Goal: Navigation & Orientation: Find specific page/section

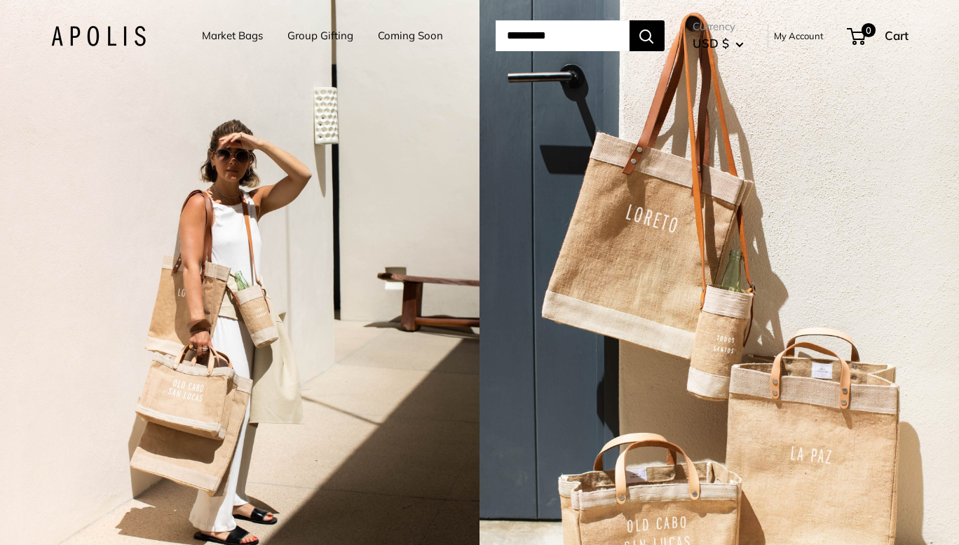
click at [202, 32] on link "Market Bags" at bounding box center [232, 36] width 61 height 20
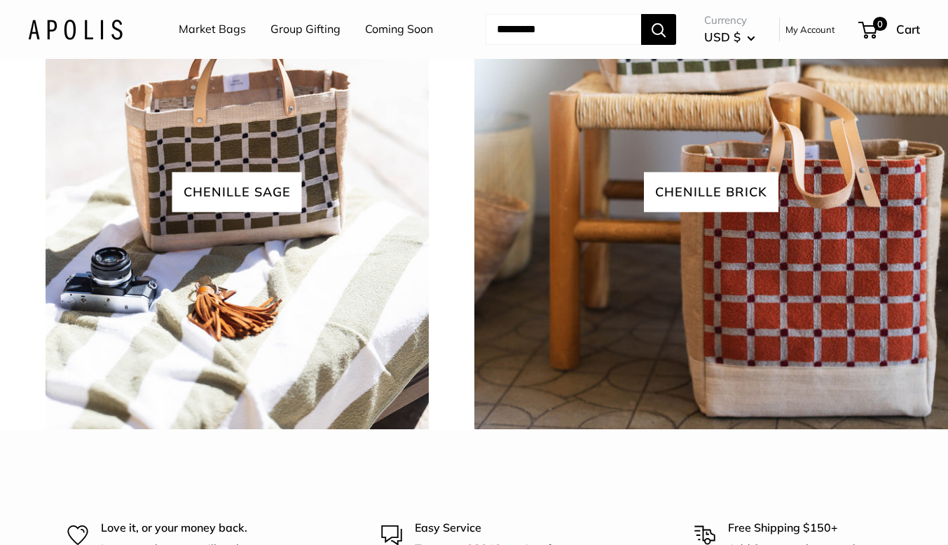
scroll to position [2523, 0]
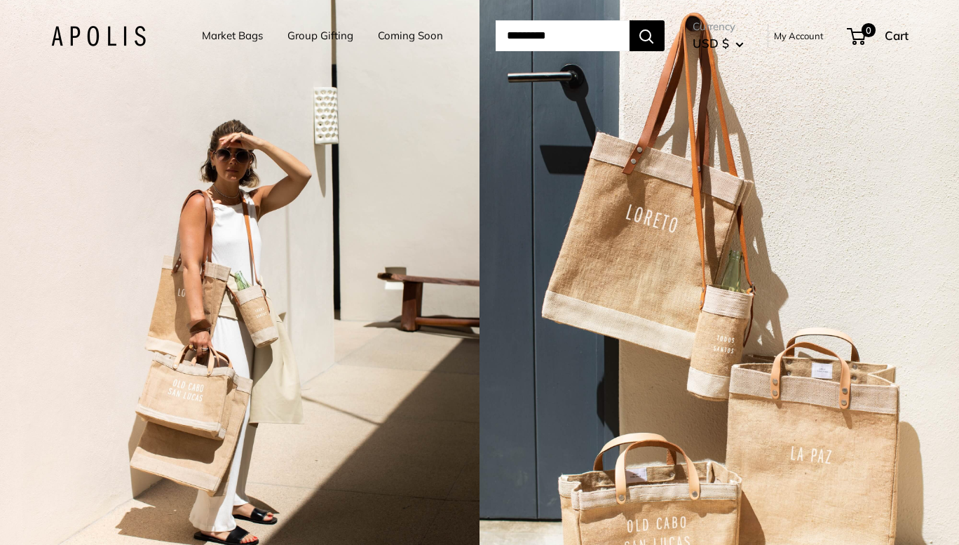
click at [234, 35] on link "Market Bags" at bounding box center [232, 36] width 61 height 20
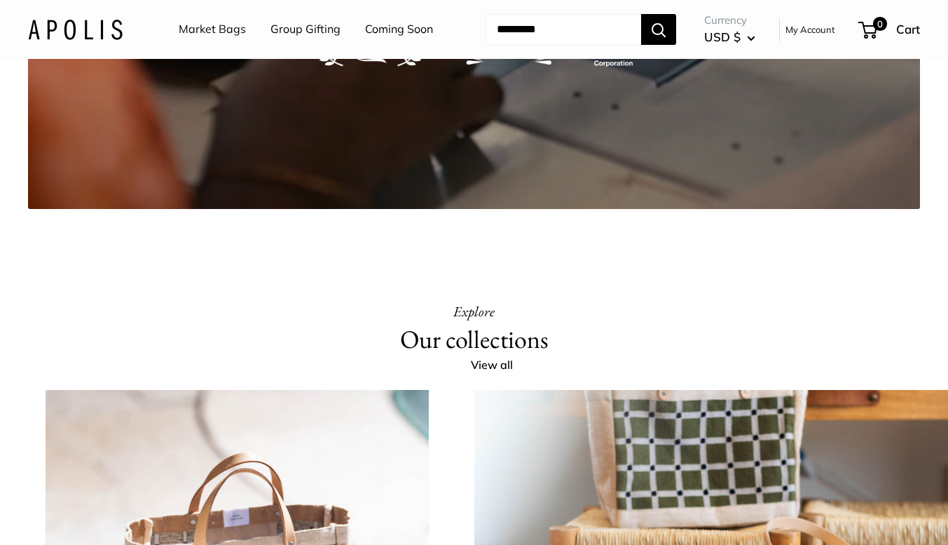
scroll to position [2313, 0]
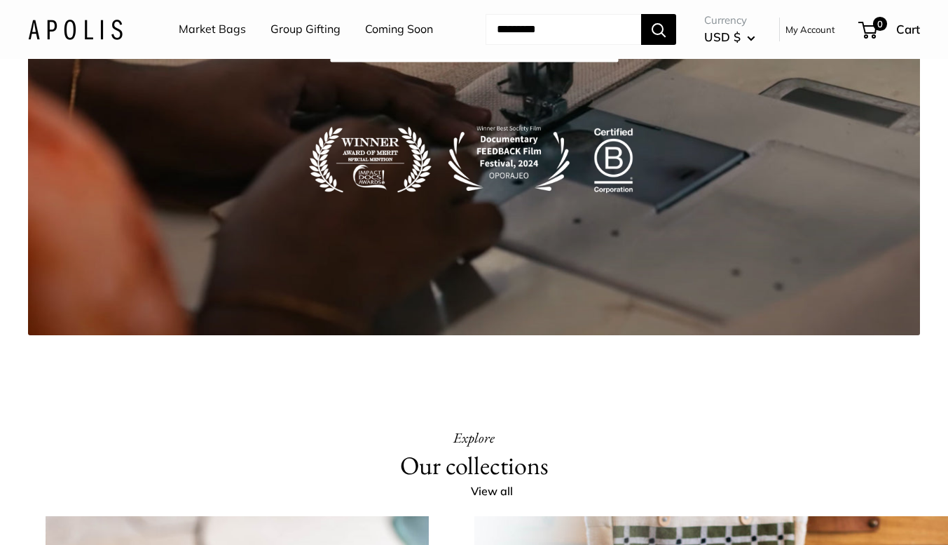
click at [311, 29] on link "Group Gifting" at bounding box center [306, 29] width 70 height 21
